Goal: Find specific page/section: Find specific page/section

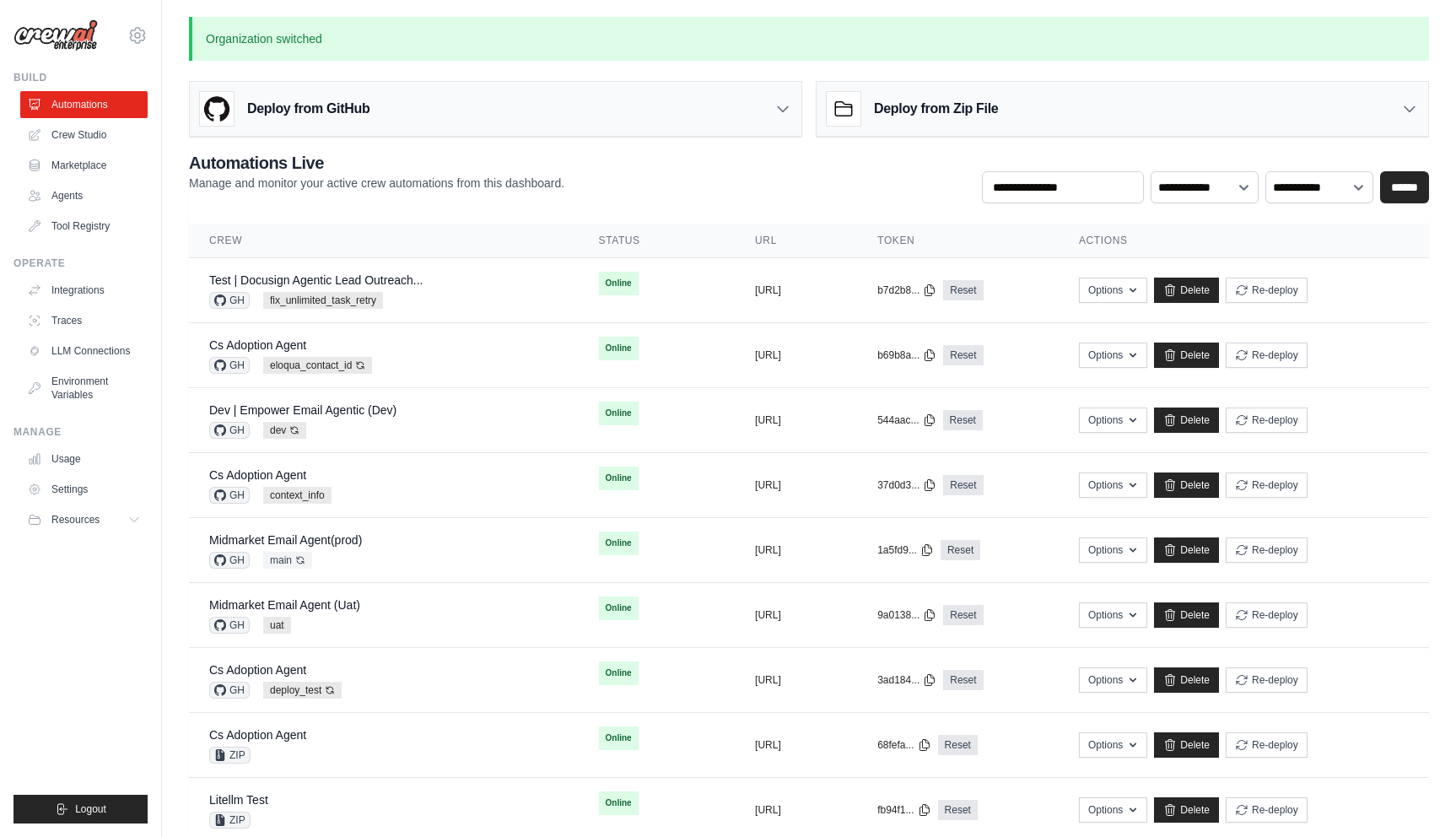
click at [122, 33] on div "vinicius@crewai.com CrewAI Internal Org Vini Org CrewAI Demo Account Docusign ✓…" at bounding box center [80, 27] width 134 height 54
click at [129, 20] on div "vinicius@crewai.com CrewAI Internal Org Vini Org CrewAI Demo Account Docusign ✓…" at bounding box center [80, 27] width 134 height 54
click at [135, 37] on icon at bounding box center [138, 36] width 5 height 5
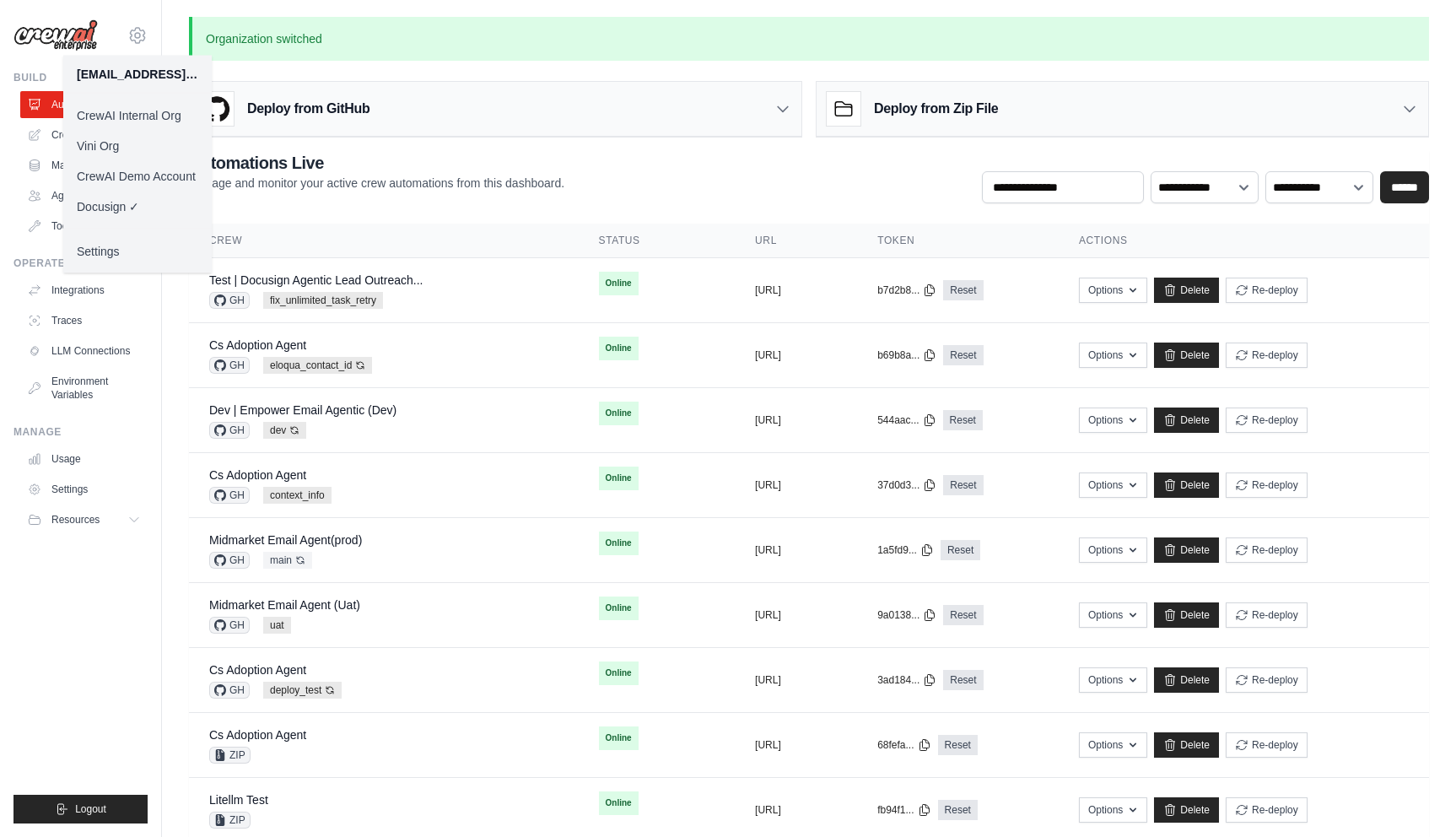
click at [139, 144] on link "Vini Org" at bounding box center [138, 146] width 148 height 30
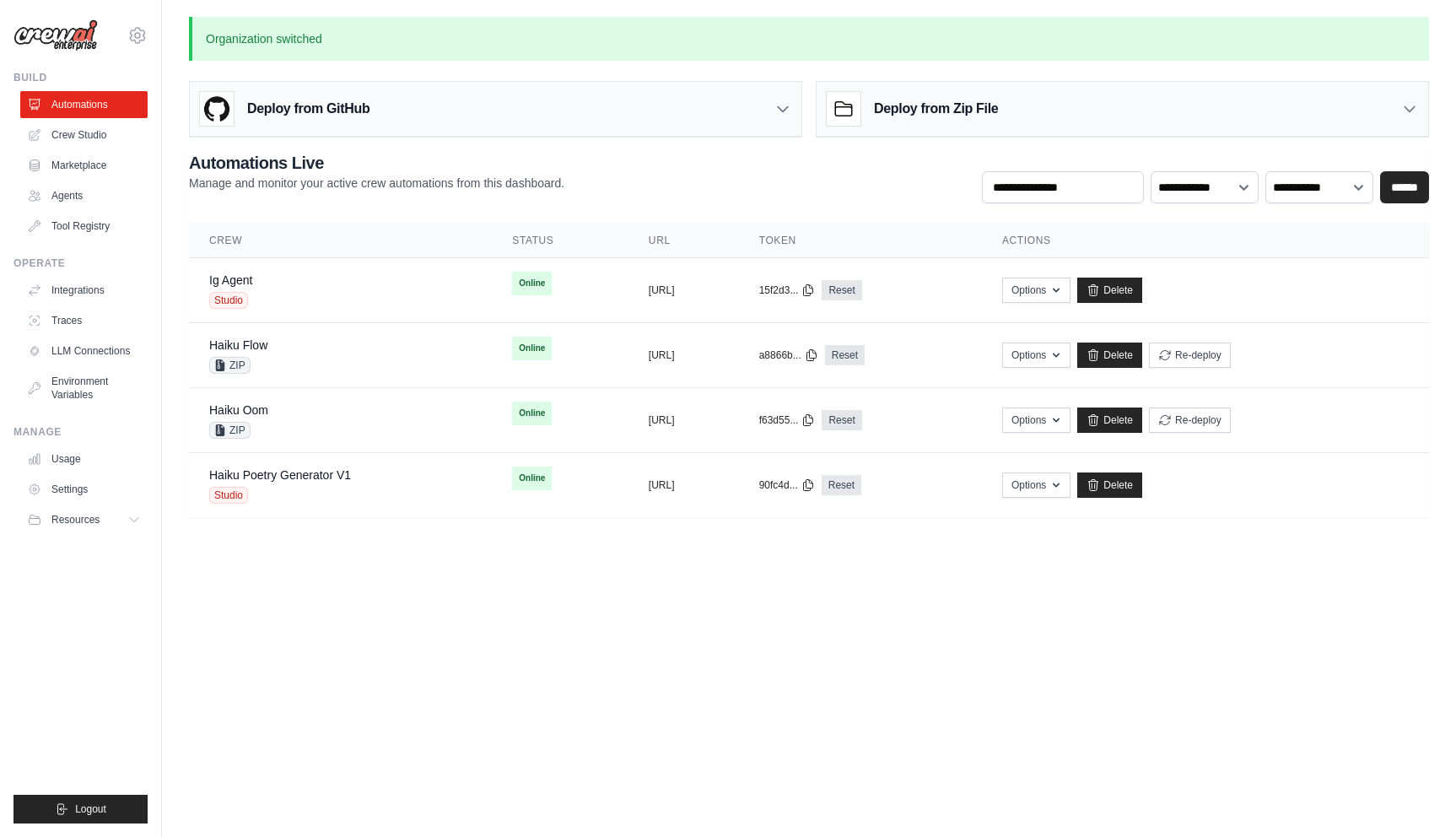
click at [565, 657] on body "[EMAIL_ADDRESS][DOMAIN_NAME] CrewAI Internal Org Vini Org ✓ CrewAI Demo Account…" at bounding box center [728, 418] width 1456 height 837
click at [418, 509] on td "Haiku Poetry Generator V1 Studio" at bounding box center [340, 485] width 303 height 65
